Goal: Task Accomplishment & Management: Complete application form

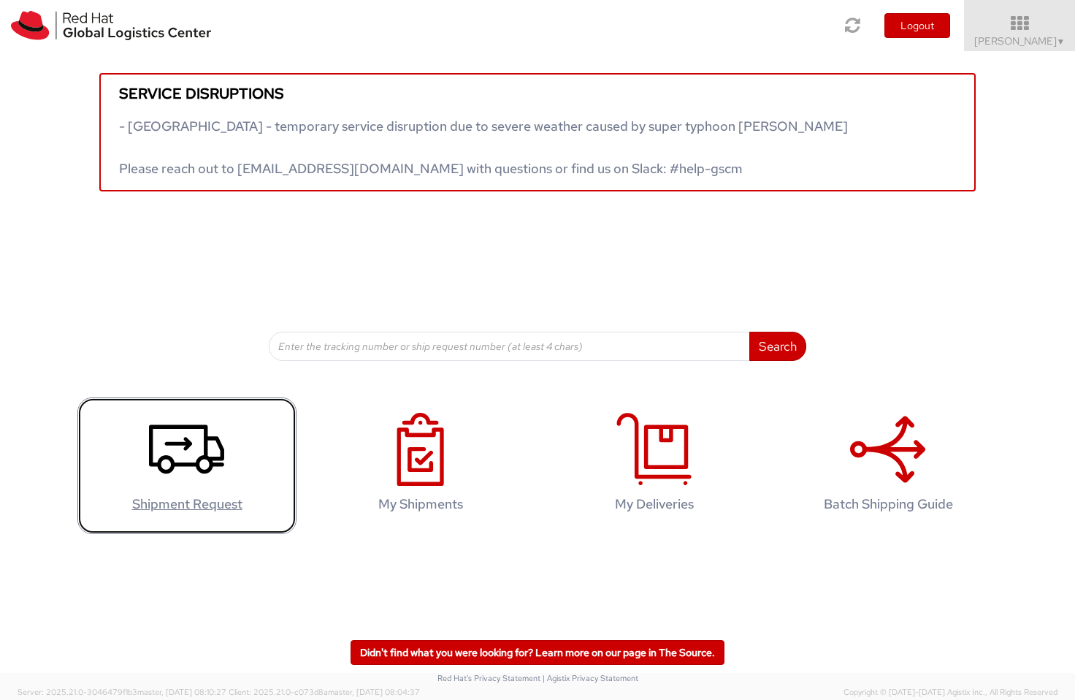
click at [169, 443] on use at bounding box center [186, 448] width 75 height 49
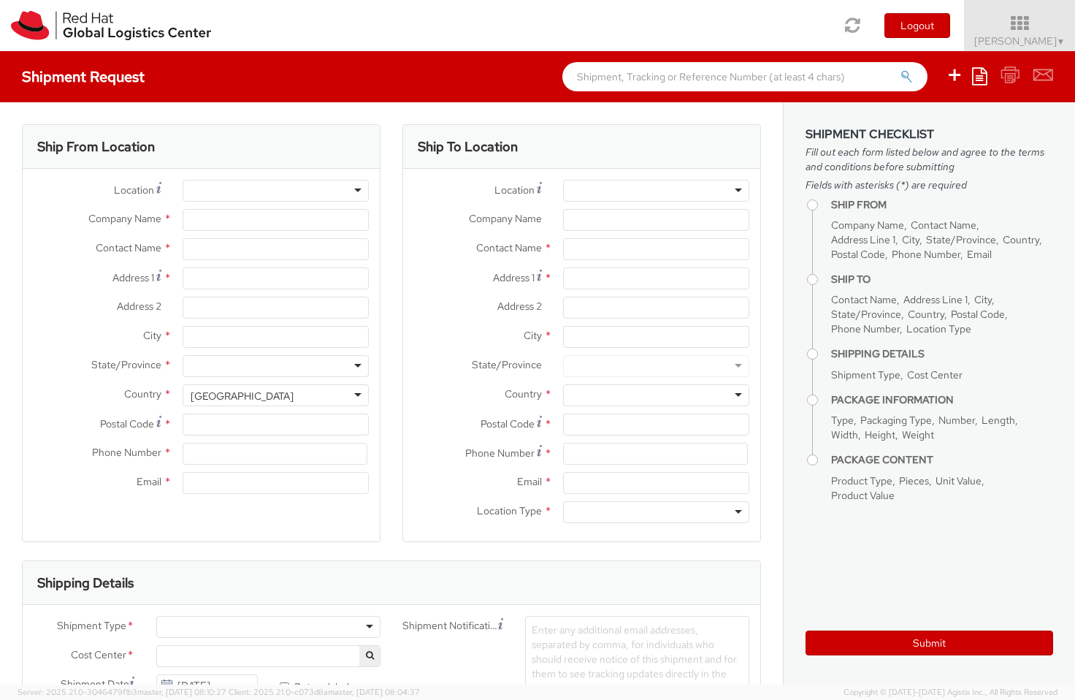
select select
select select "106"
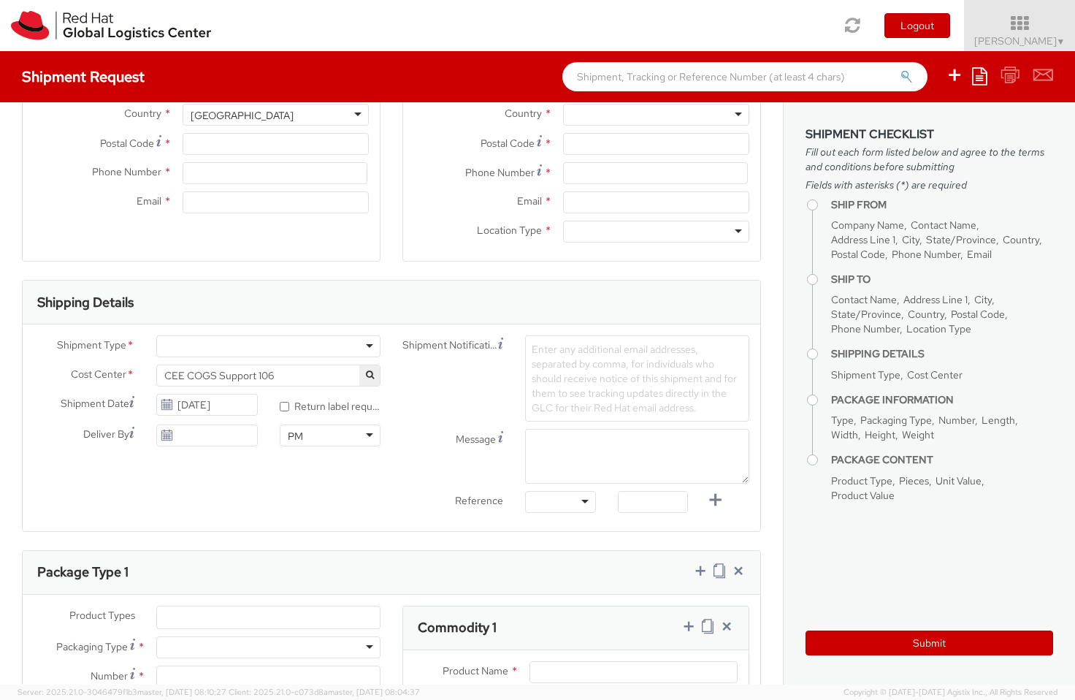
type input "Red Hat"
type input "[PERSON_NAME]"
type input "[EMAIL_ADDRESS][DOMAIN_NAME]"
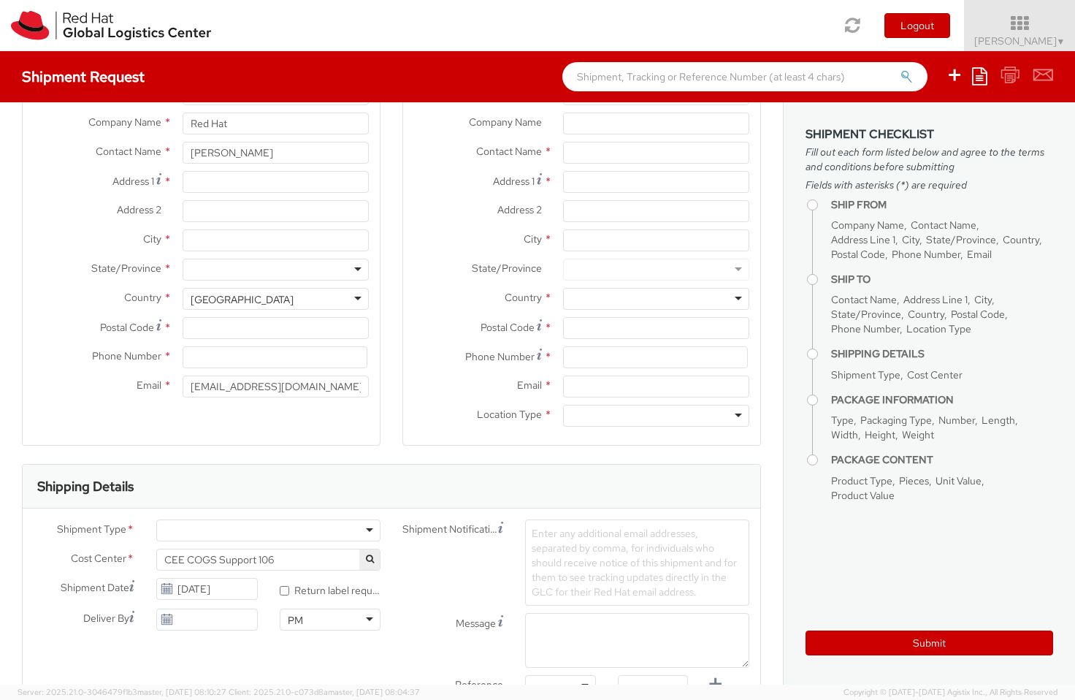
scroll to position [94, 0]
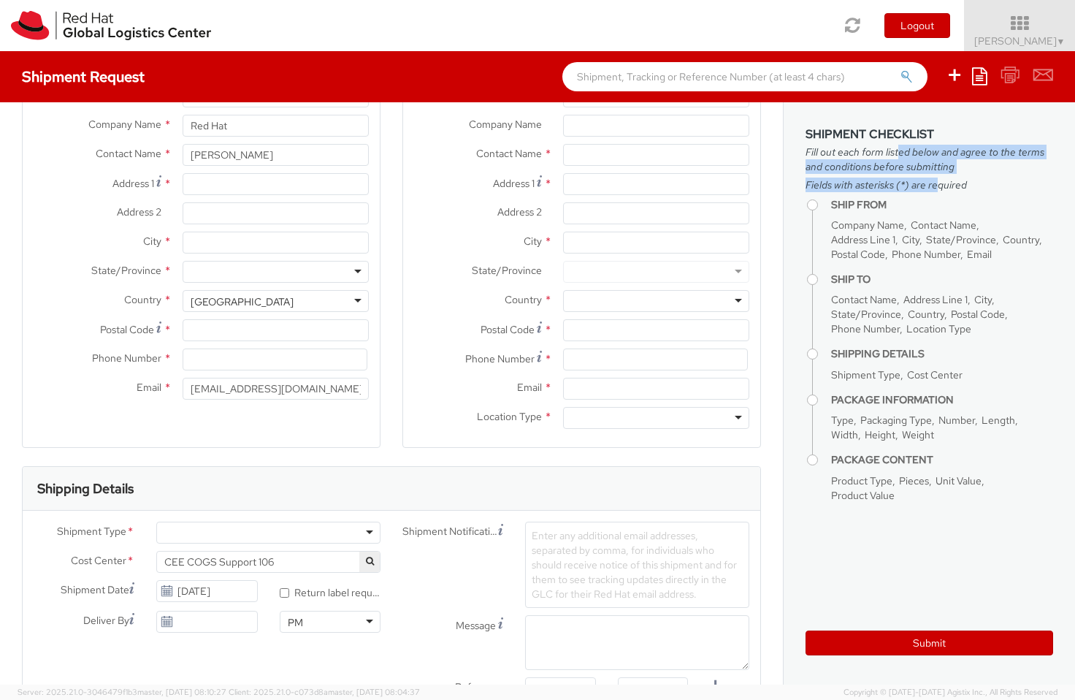
drag, startPoint x: 897, startPoint y: 155, endPoint x: 938, endPoint y: 181, distance: 49.2
click at [938, 181] on aside "Shipment Checklist Fill out each form listed below and agree to the terms and c…" at bounding box center [929, 393] width 292 height 582
click at [947, 181] on span "Fields with asterisks (*) are required" at bounding box center [929, 184] width 248 height 15
click at [393, 199] on div "Ship To Location Location * [GEOGRAPHIC_DATA] - [GEOGRAPHIC_DATA] - [GEOGRAPHIC…" at bounding box center [581, 248] width 380 height 436
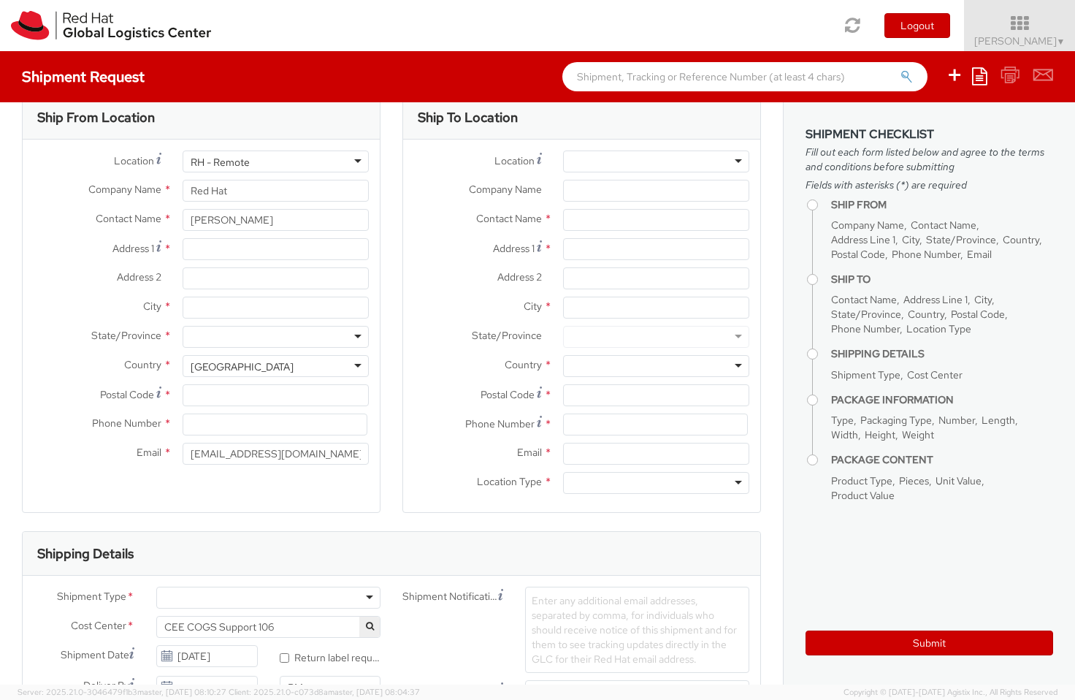
scroll to position [0, 0]
